Goal: Task Accomplishment & Management: Use online tool/utility

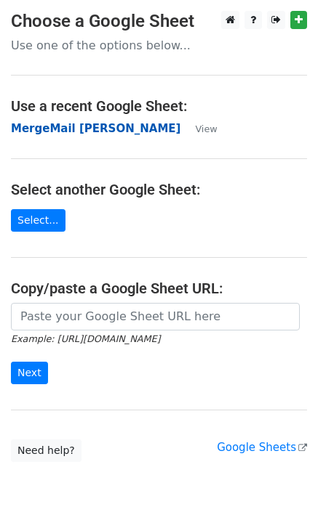
click at [84, 128] on strong "MergeMail [PERSON_NAME]" at bounding box center [95, 128] width 169 height 13
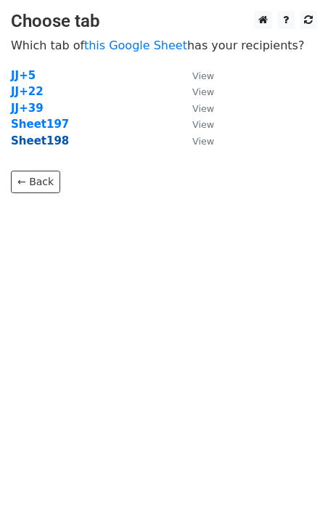
click at [46, 144] on strong "Sheet198" at bounding box center [40, 140] width 58 height 13
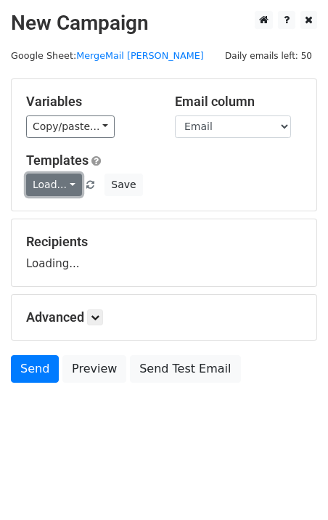
click at [52, 184] on link "Load..." at bounding box center [54, 185] width 56 height 23
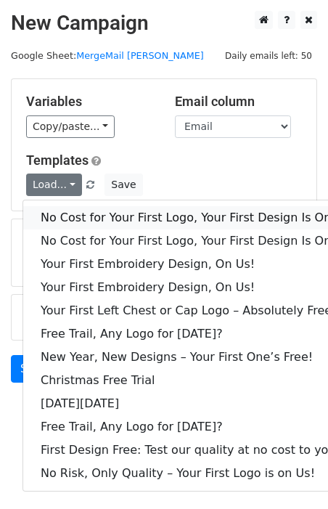
click at [80, 226] on link "No Cost for Your First Logo, Your First Design Is On Us!" at bounding box center [197, 217] width 349 height 23
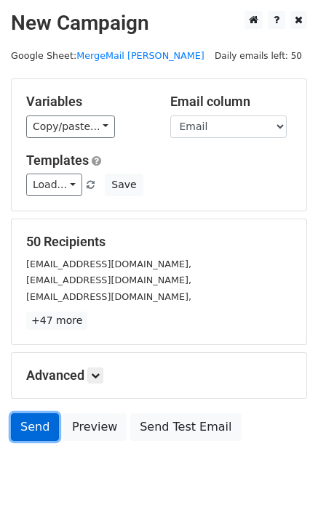
click at [39, 435] on link "Send" at bounding box center [35, 427] width 48 height 28
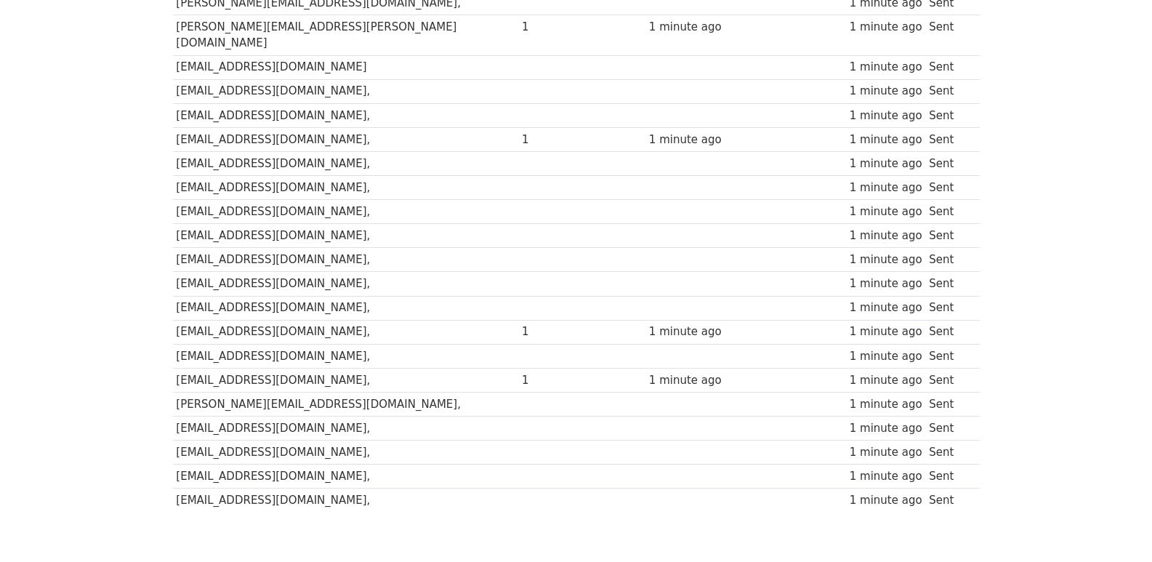
scroll to position [1012, 0]
